Goal: Book appointment/travel/reservation

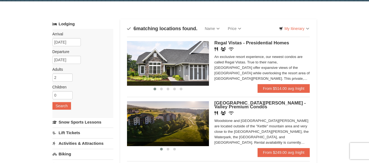
scroll to position [27, 0]
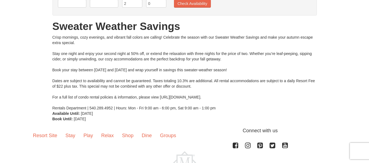
scroll to position [27, 0]
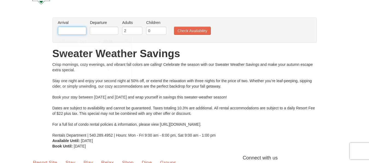
click at [82, 29] on input "text" at bounding box center [72, 31] width 28 height 8
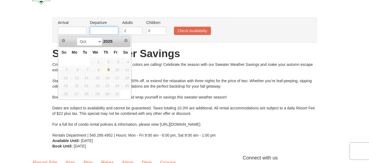
click at [105, 34] on input "text" at bounding box center [104, 31] width 28 height 8
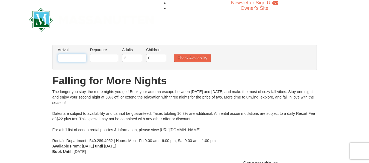
click at [70, 55] on input "text" at bounding box center [72, 58] width 28 height 8
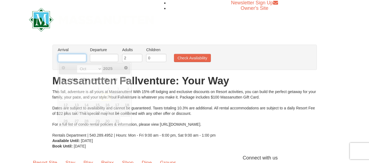
click at [75, 60] on input "text" at bounding box center [72, 58] width 28 height 8
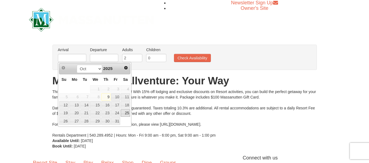
click at [126, 114] on link "25" at bounding box center [125, 114] width 9 height 8
type input "[DATE]"
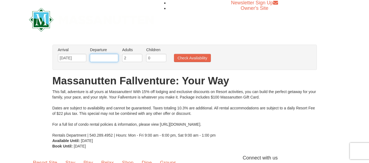
click at [112, 57] on input "text" at bounding box center [104, 58] width 28 height 8
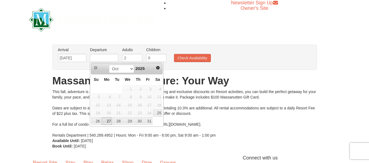
click at [109, 120] on link "27" at bounding box center [107, 122] width 10 height 8
type input "[DATE]"
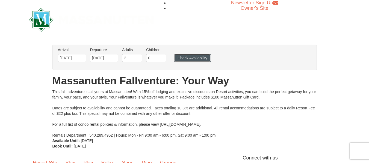
click at [194, 58] on button "Check Availability" at bounding box center [192, 58] width 37 height 8
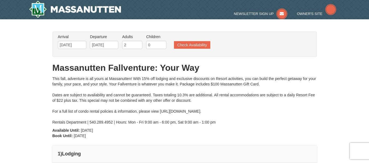
type input "[DATE]"
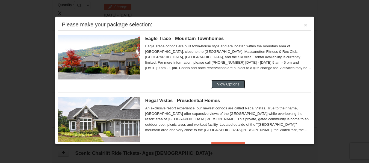
click at [228, 82] on button "View Options" at bounding box center [227, 84] width 33 height 9
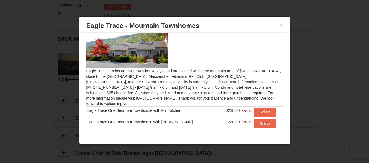
scroll to position [14, 0]
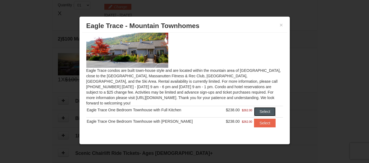
click at [257, 108] on button "Select" at bounding box center [265, 112] width 22 height 9
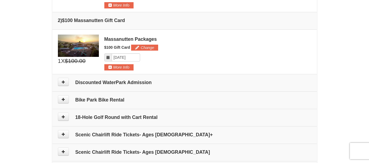
scroll to position [222, 0]
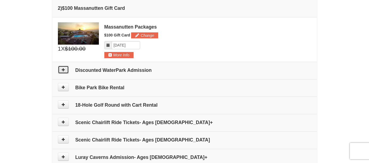
click at [65, 71] on button at bounding box center [63, 70] width 11 height 8
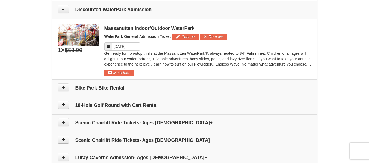
scroll to position [284, 0]
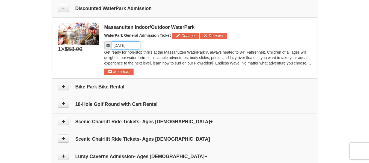
click at [135, 46] on input "Please format dates MM/DD/YYYY" at bounding box center [126, 45] width 28 height 8
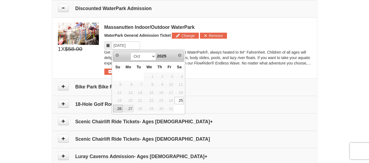
click at [118, 107] on link "26" at bounding box center [118, 109] width 10 height 8
type input "[DATE]"
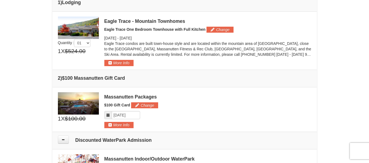
scroll to position [147, 0]
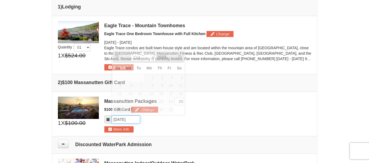
click at [134, 121] on input "Please format dates MM/DD/YYYY" at bounding box center [126, 120] width 28 height 8
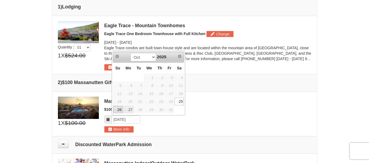
click at [118, 110] on link "26" at bounding box center [118, 110] width 10 height 8
type input "[DATE]"
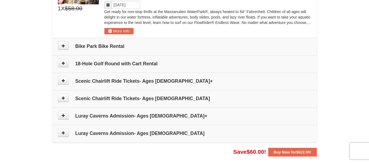
scroll to position [338, 0]
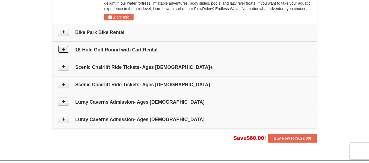
click at [66, 48] on button at bounding box center [63, 49] width 11 height 8
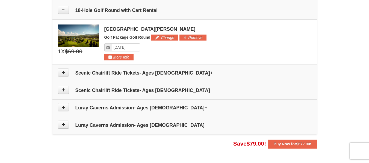
scroll to position [380, 0]
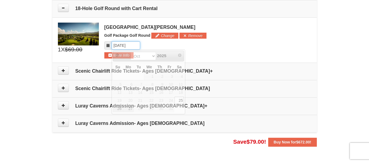
click at [129, 45] on input "Please format dates MM/DD/YYYY" at bounding box center [126, 45] width 28 height 8
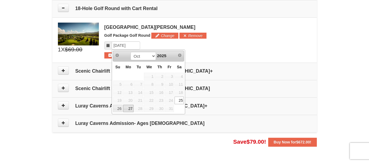
click at [129, 108] on link "27" at bounding box center [128, 109] width 10 height 8
type input "[DATE]"
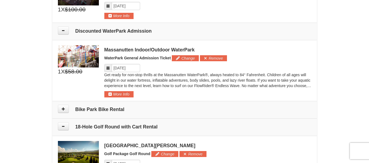
scroll to position [243, 0]
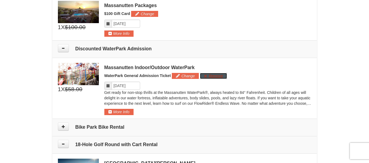
click at [211, 74] on button "Remove" at bounding box center [213, 76] width 27 height 6
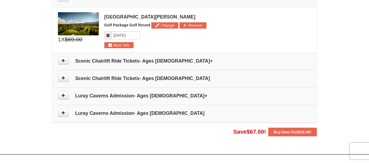
scroll to position [380, 0]
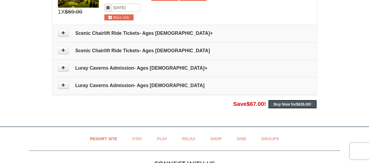
drag, startPoint x: 286, startPoint y: 103, endPoint x: 352, endPoint y: 99, distance: 66.4
click at [286, 103] on strong "Buy Now for $626.00 !" at bounding box center [292, 104] width 38 height 4
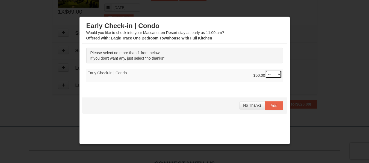
click at [265, 75] on select "-- 01" at bounding box center [273, 74] width 16 height 8
select select "1"
click at [265, 70] on select "-- 01" at bounding box center [273, 74] width 16 height 8
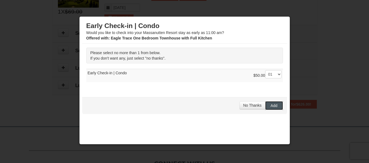
click at [270, 107] on span "Add" at bounding box center [273, 106] width 7 height 4
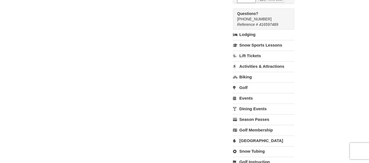
scroll to position [409, 0]
